Goal: Use online tool/utility: Utilize a website feature to perform a specific function

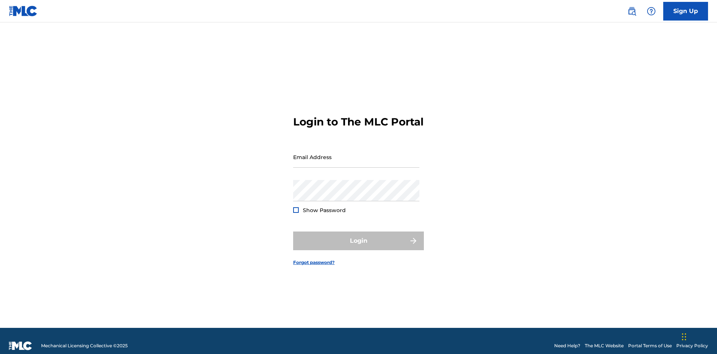
scroll to position [10, 0]
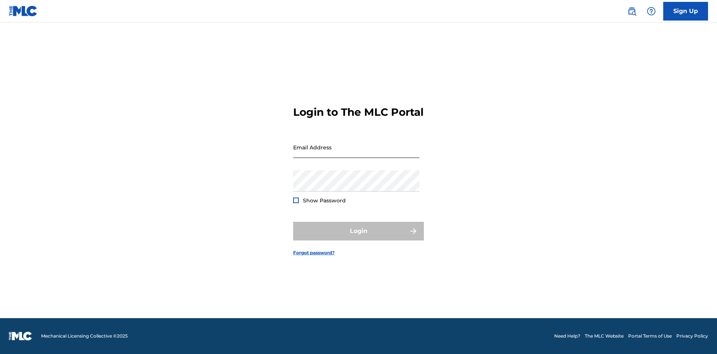
click at [356, 153] on input "Email Address" at bounding box center [356, 147] width 126 height 21
type input "[EMAIL_ADDRESS][DOMAIN_NAME]"
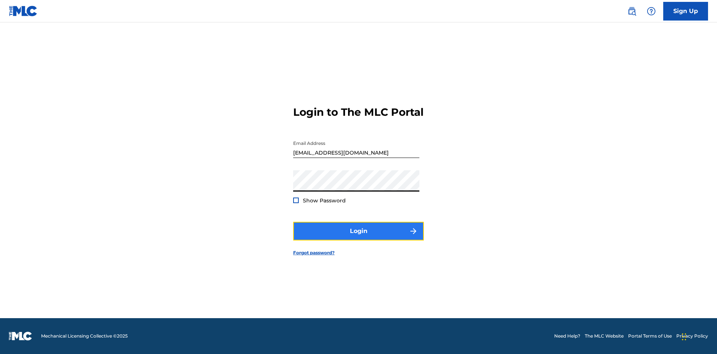
click at [358, 237] on button "Login" at bounding box center [358, 231] width 131 height 19
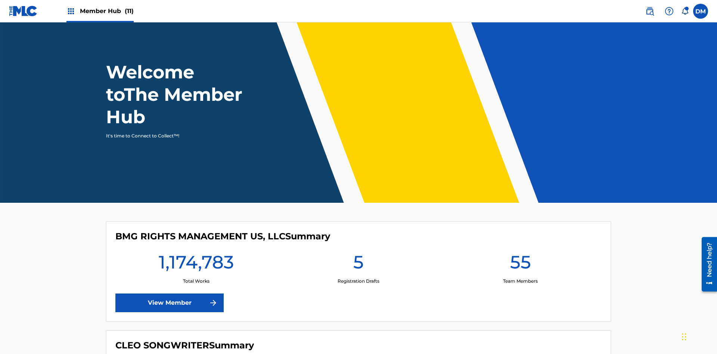
click at [106, 11] on span "Member Hub (11)" at bounding box center [107, 11] width 54 height 9
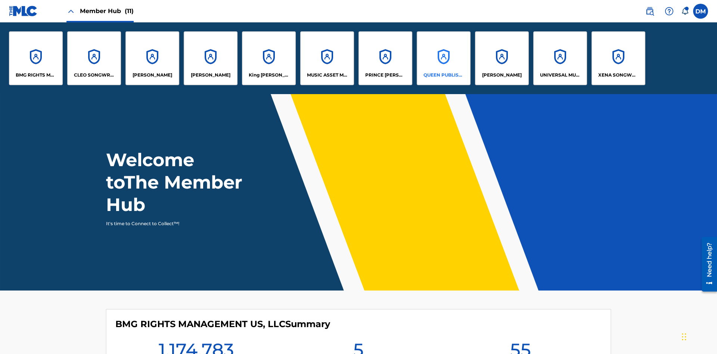
click at [443, 75] on p "QUEEN PUBLISHA" at bounding box center [443, 75] width 41 height 7
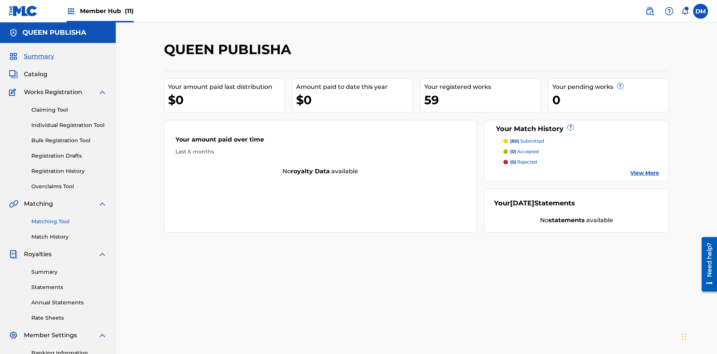
click at [69, 218] on link "Matching Tool" at bounding box center [68, 222] width 75 height 8
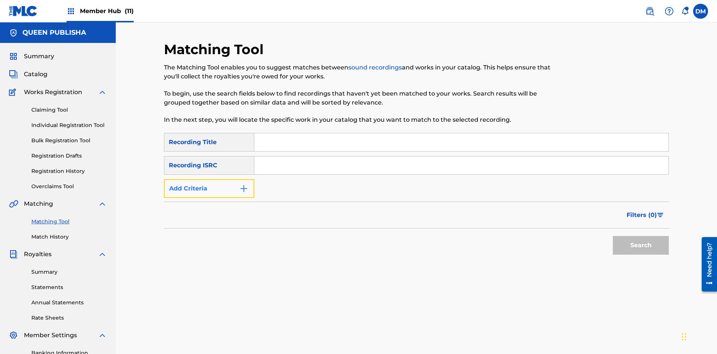
click at [209, 179] on button "Add Criteria" at bounding box center [209, 188] width 90 height 19
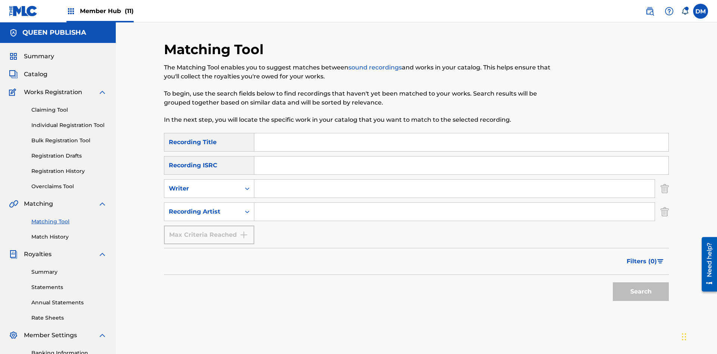
scroll to position [109, 0]
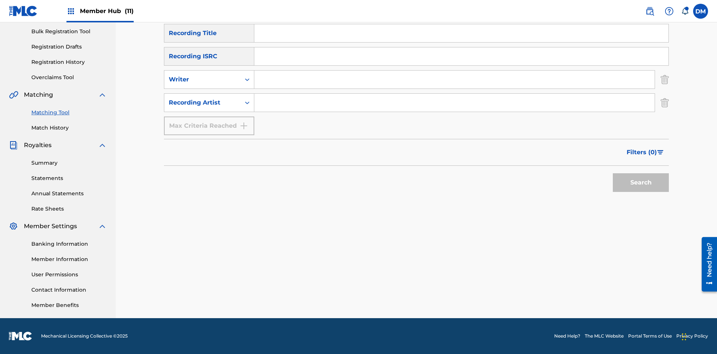
click at [461, 42] on input "Search Form" at bounding box center [461, 33] width 414 height 18
click at [641, 183] on button "Search" at bounding box center [641, 182] width 56 height 19
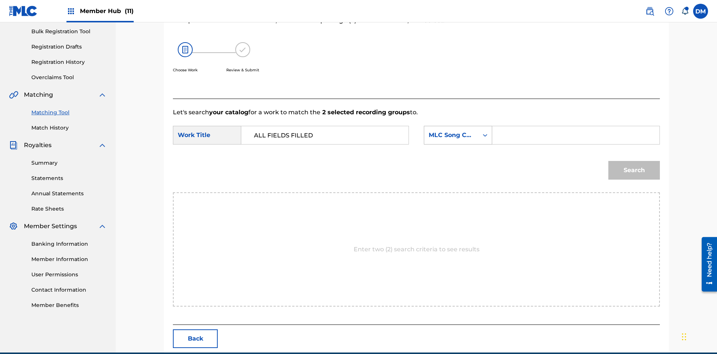
type input "ALL FIELDS FILLED"
click at [458, 131] on div "MLC Song Code" at bounding box center [451, 135] width 45 height 9
click at [458, 163] on div "ISWC" at bounding box center [458, 172] width 68 height 19
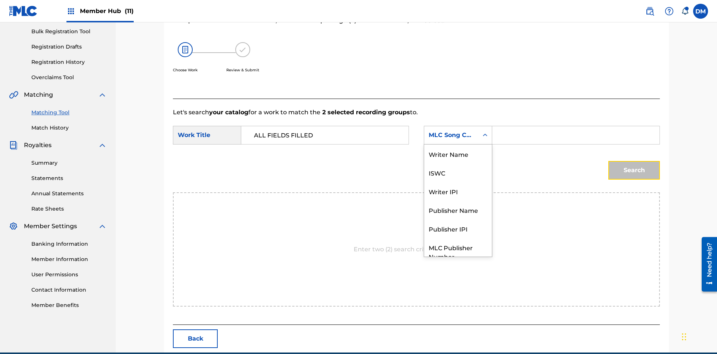
click at [634, 161] on button "Search" at bounding box center [634, 170] width 52 height 19
